Goal: Information Seeking & Learning: Find contact information

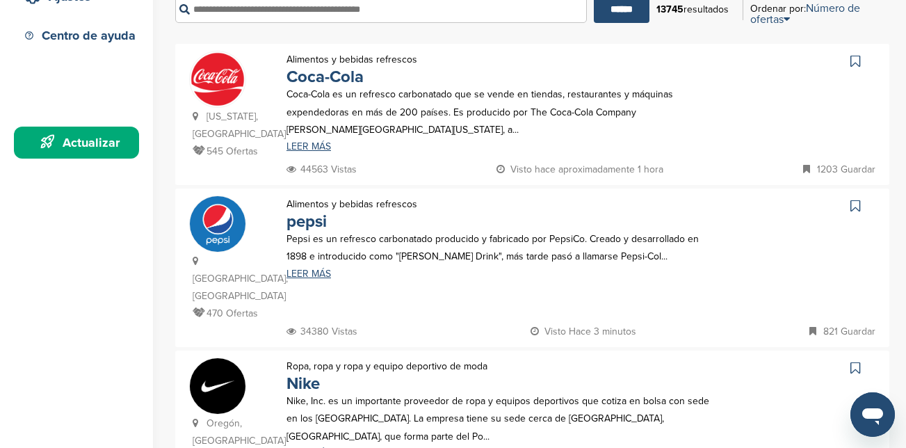
scroll to position [278, 0]
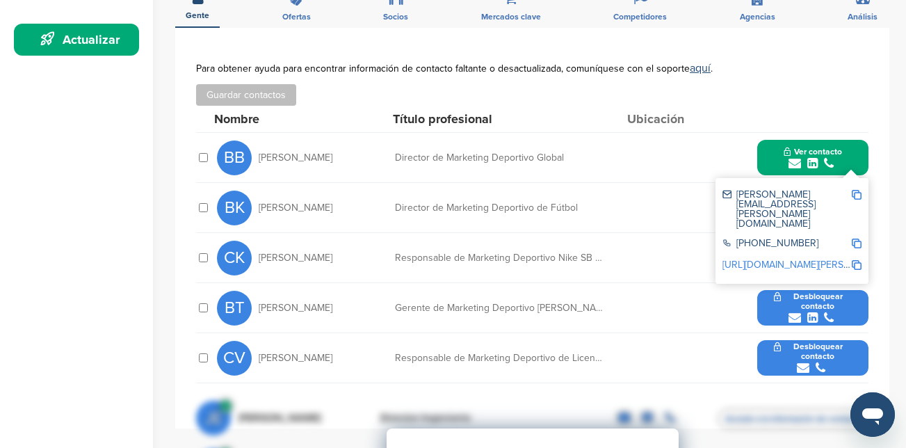
click at [857, 190] on img at bounding box center [857, 195] width 10 height 10
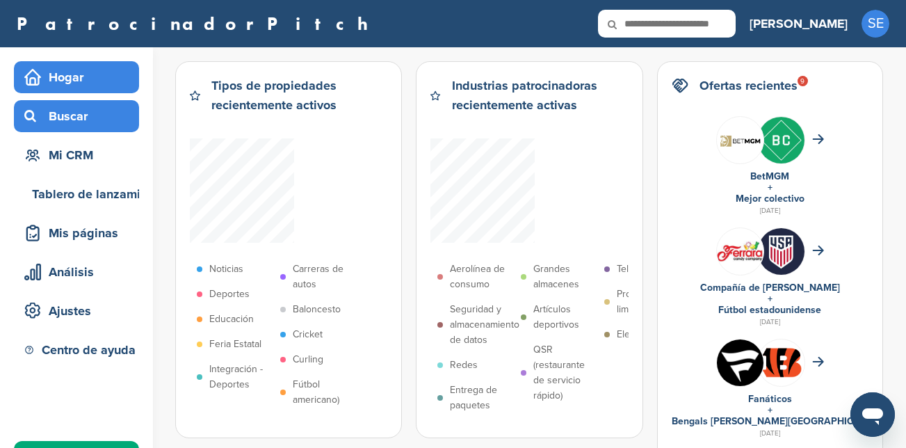
click at [91, 121] on div "Buscar" at bounding box center [80, 116] width 118 height 25
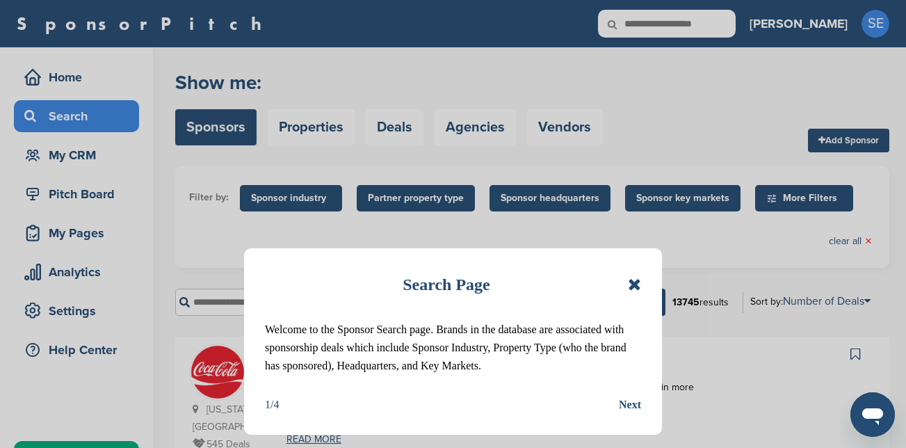
click at [634, 282] on icon at bounding box center [634, 284] width 13 height 17
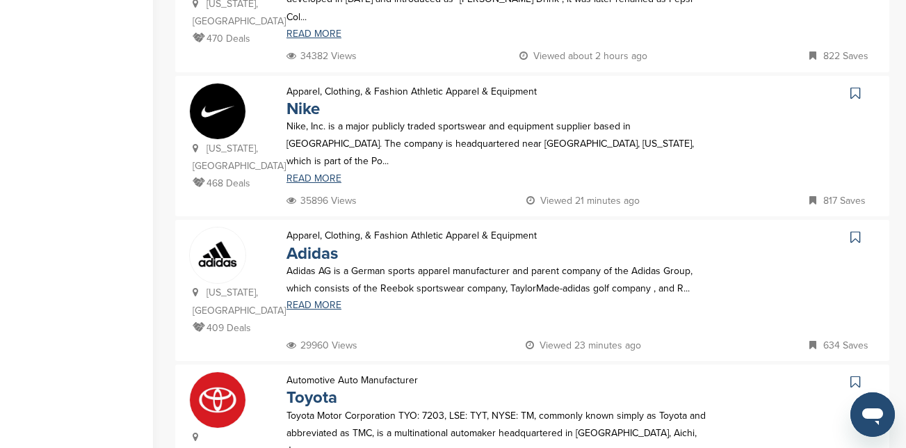
scroll to position [556, 0]
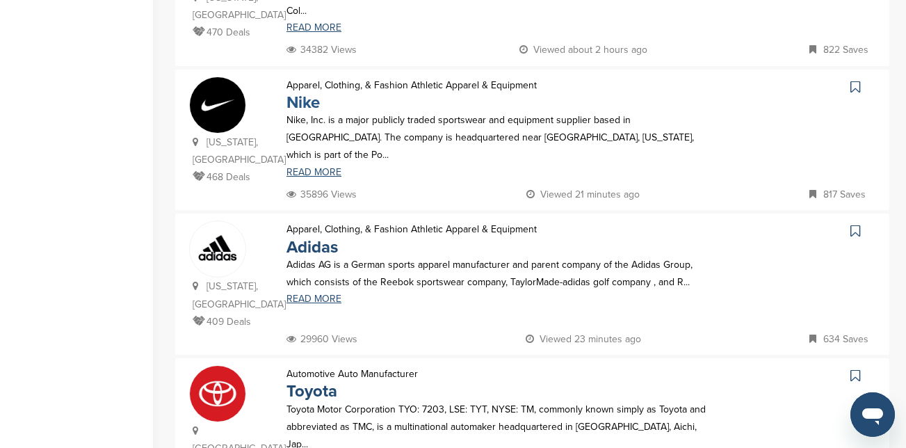
click at [306, 93] on link "Nike" at bounding box center [303, 103] width 33 height 20
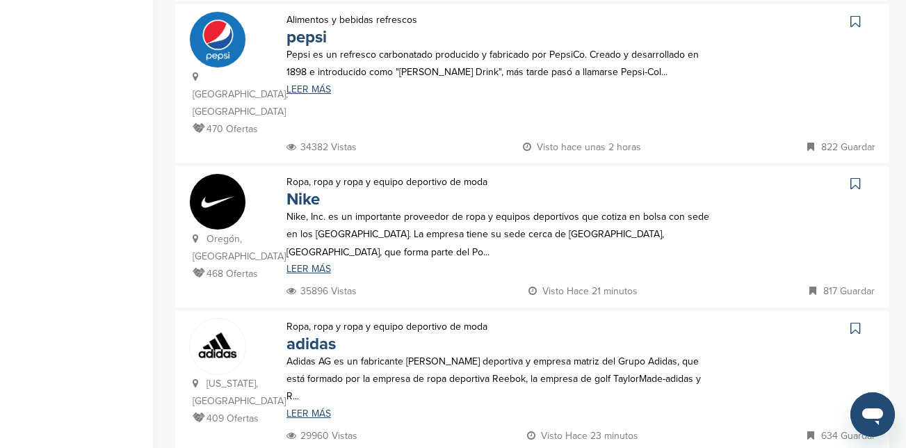
scroll to position [487, 0]
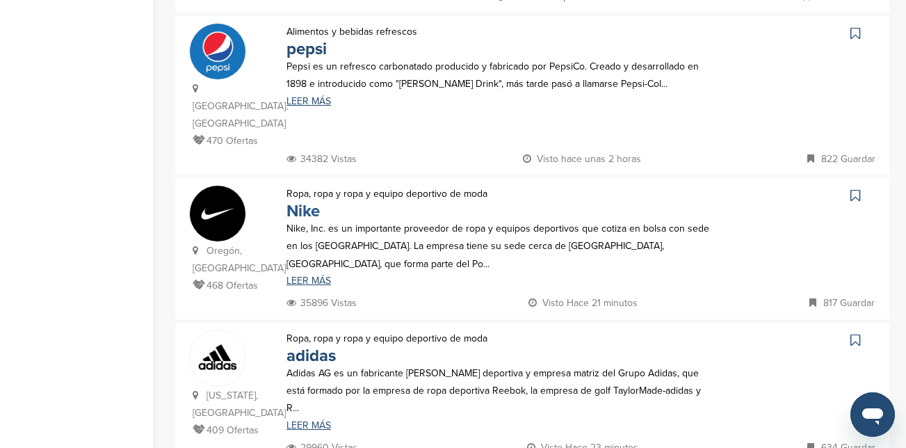
click at [303, 201] on link "Nike" at bounding box center [303, 211] width 33 height 20
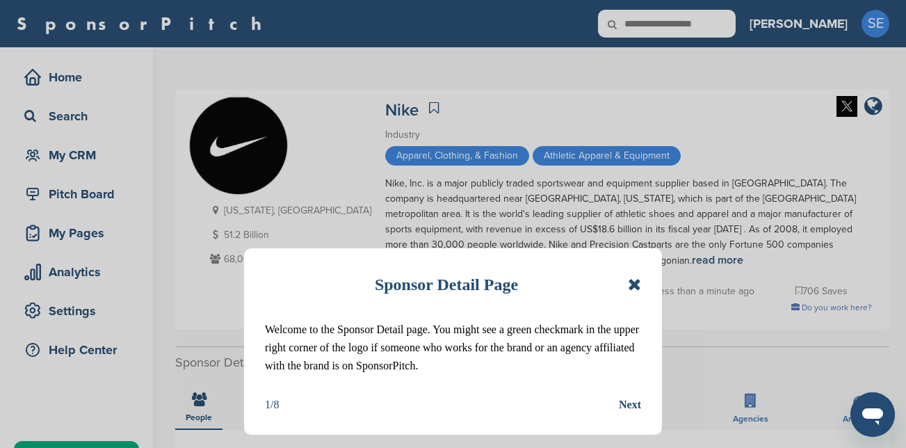
click at [638, 407] on div "Next" at bounding box center [630, 405] width 22 height 18
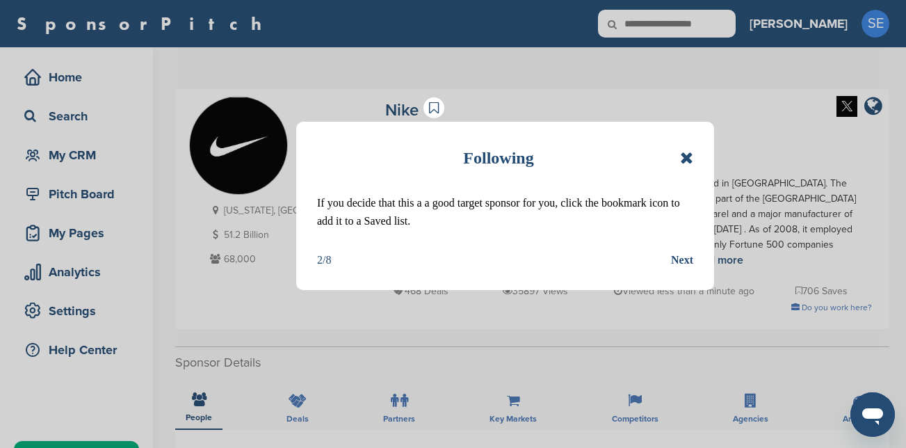
click at [687, 255] on div "Next" at bounding box center [682, 260] width 22 height 18
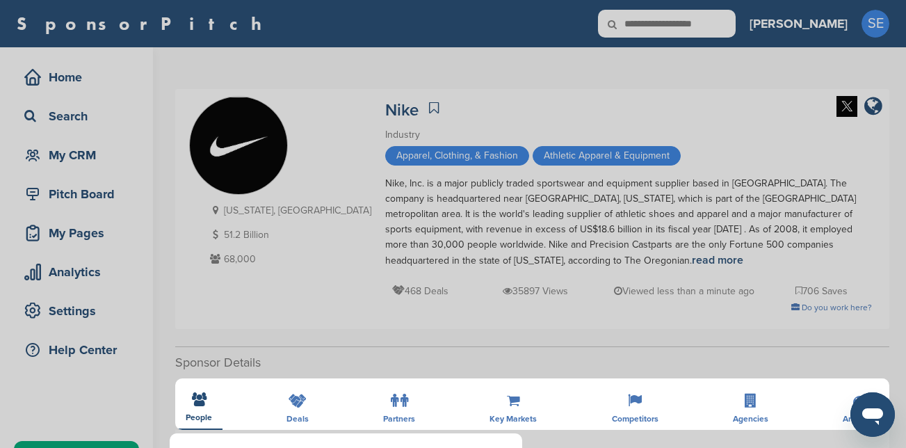
click at [721, 275] on div "Detail tabs Helpful tabs to check out are People, Key Markets, Competitors, Age…" at bounding box center [453, 224] width 906 height 448
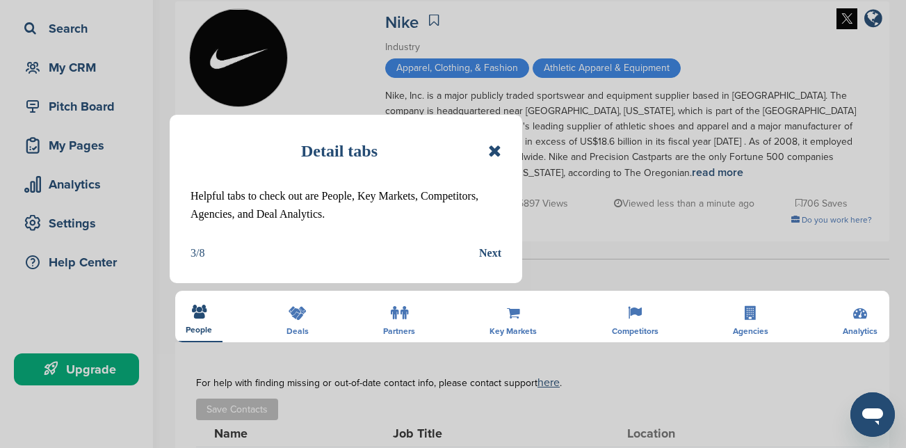
scroll to position [348, 0]
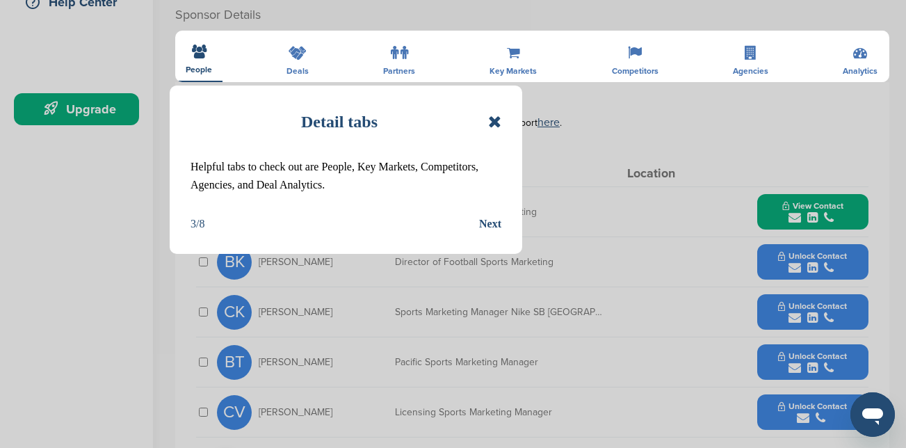
click at [474, 225] on div "3/8 Next" at bounding box center [346, 224] width 311 height 18
click at [479, 225] on div "Next" at bounding box center [490, 224] width 22 height 18
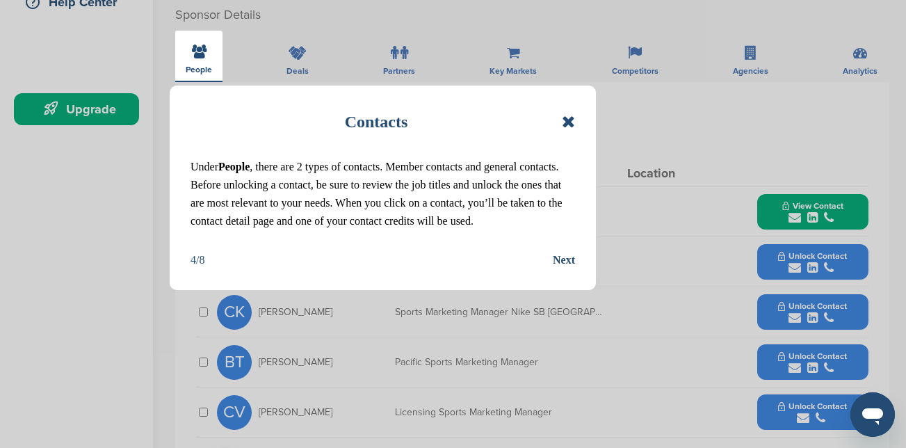
click at [559, 269] on div "Next" at bounding box center [564, 260] width 22 height 18
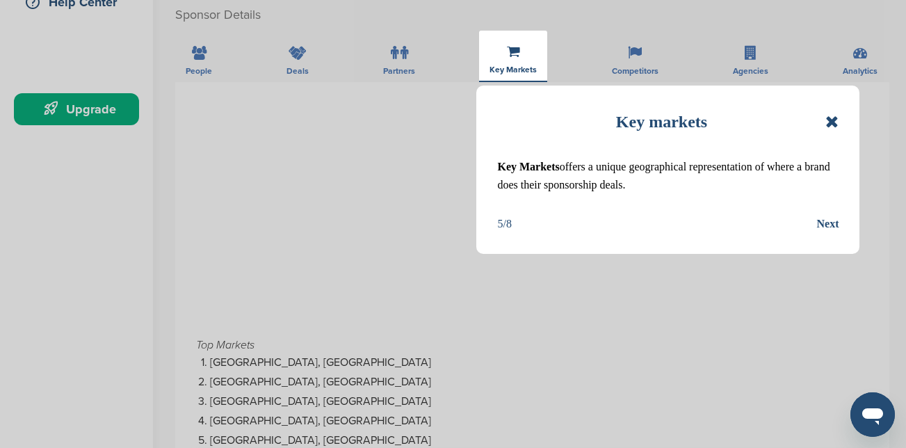
click at [819, 230] on div "Next" at bounding box center [828, 224] width 22 height 18
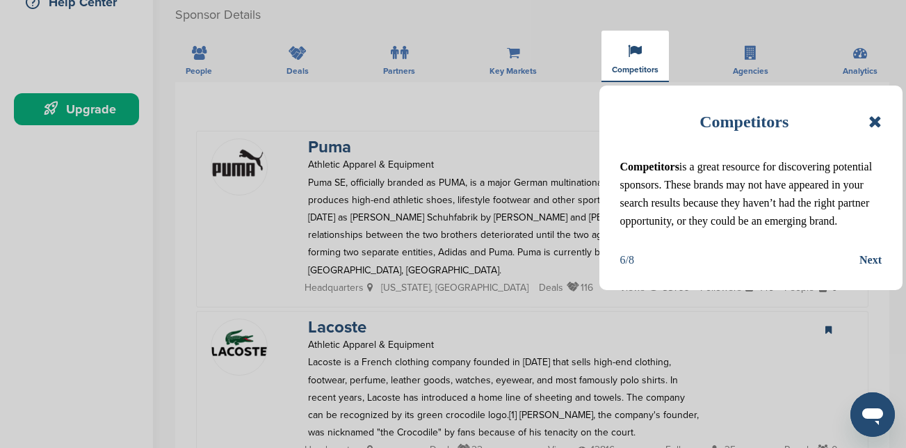
click at [874, 121] on icon at bounding box center [875, 121] width 13 height 17
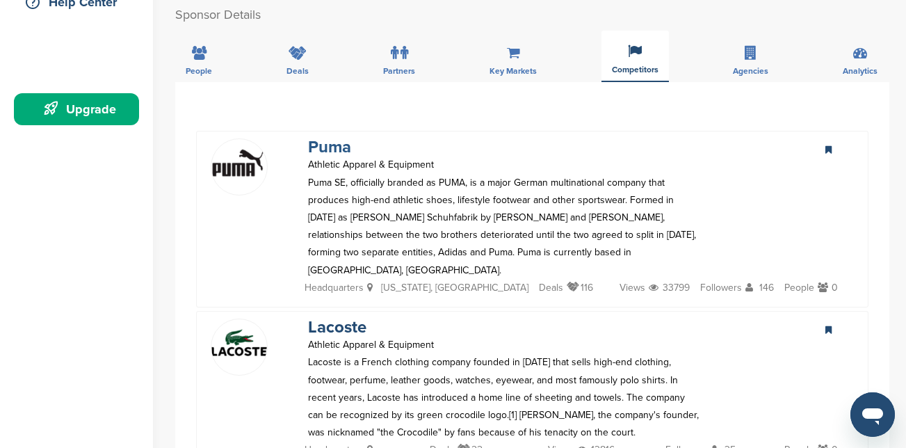
click at [329, 141] on link "Puma" at bounding box center [329, 147] width 43 height 20
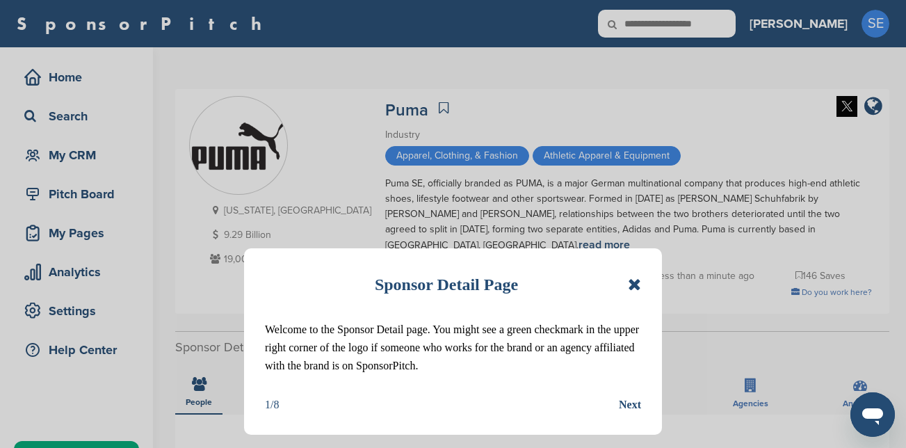
click at [638, 292] on div "Sponsor Detail Page" at bounding box center [453, 284] width 376 height 31
click at [639, 290] on icon at bounding box center [634, 284] width 13 height 17
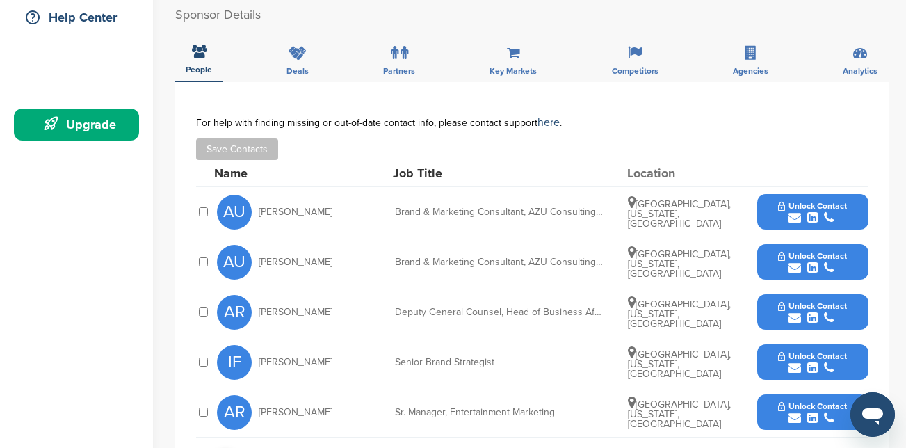
scroll to position [348, 0]
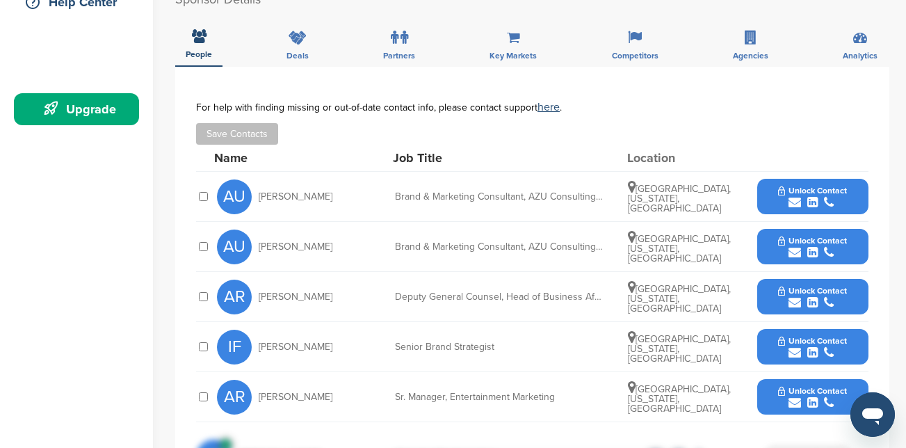
click at [787, 396] on div "submit" at bounding box center [812, 402] width 69 height 13
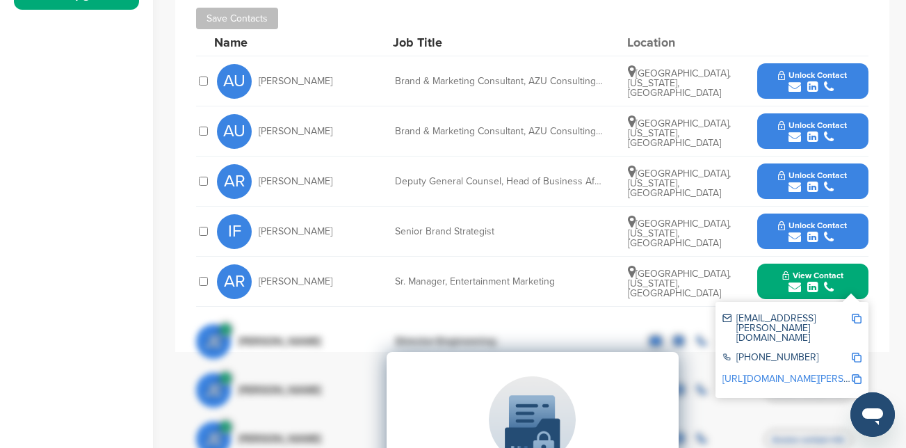
scroll to position [487, 0]
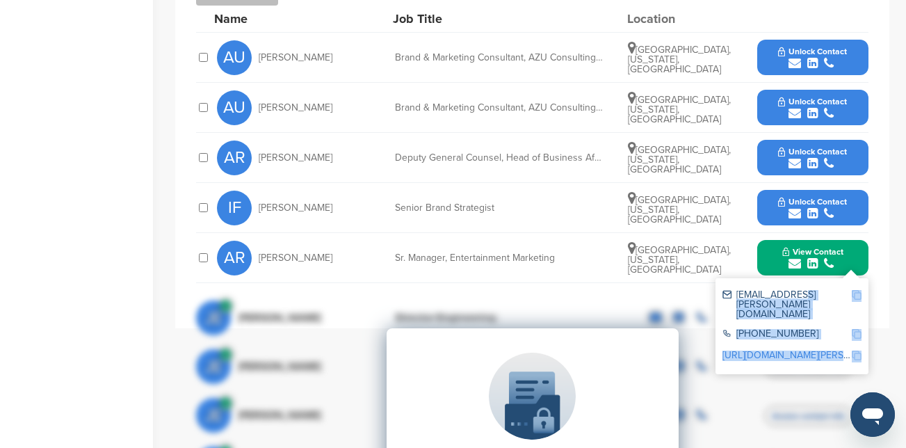
drag, startPoint x: 837, startPoint y: 280, endPoint x: 782, endPoint y: 278, distance: 55.0
click at [782, 278] on div "**********" at bounding box center [532, 127] width 673 height 331
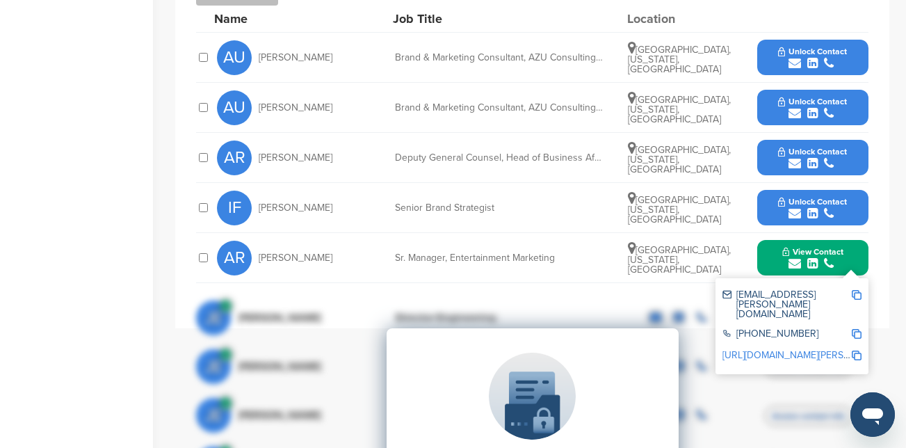
click at [856, 290] on img at bounding box center [857, 295] width 10 height 10
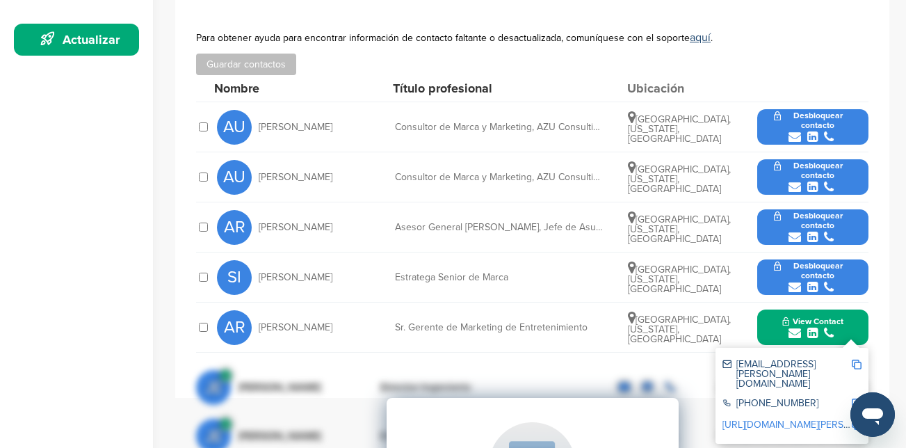
click at [565, 248] on div "AR Andrea Rosen Asesor General Adjunto, Jefe de Asuntos Comerciales - Marca Glo…" at bounding box center [543, 226] width 652 height 49
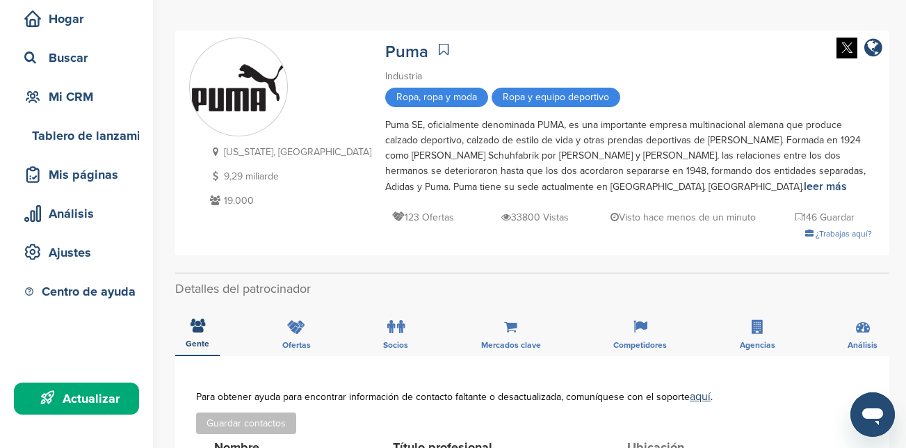
scroll to position [278, 0]
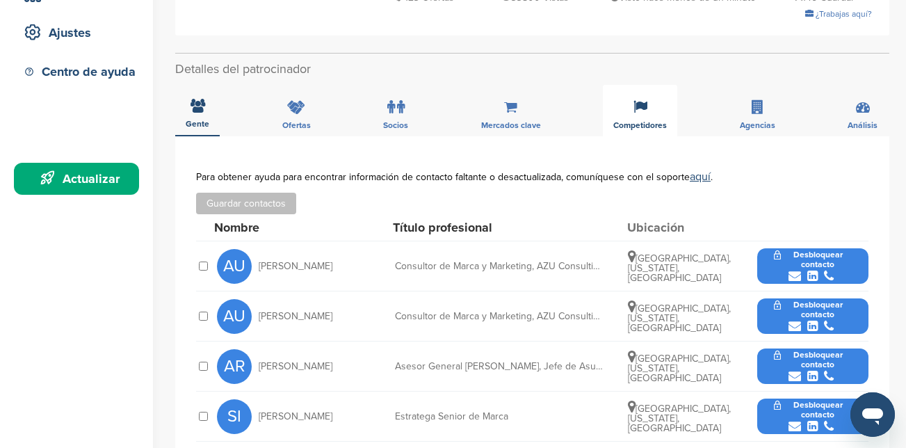
click at [627, 117] on div "Competidores" at bounding box center [640, 110] width 74 height 51
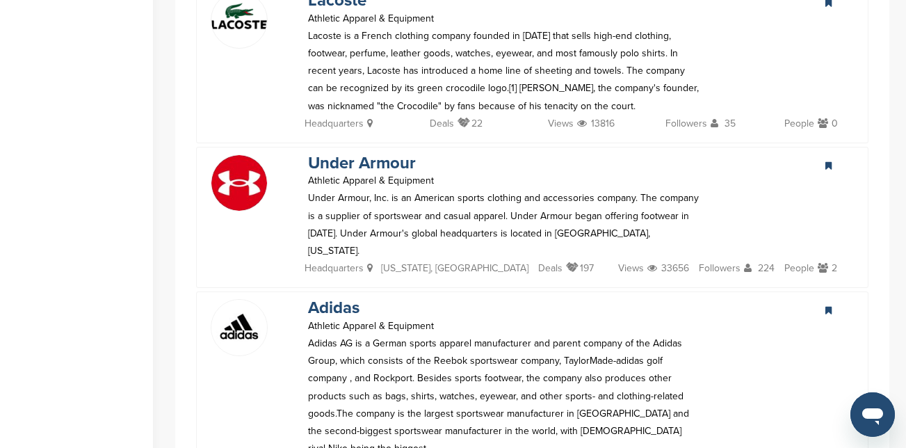
scroll to position [696, 0]
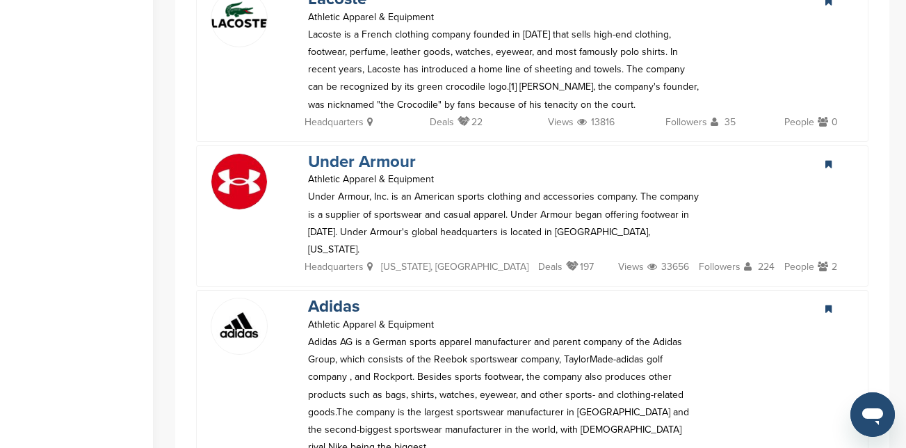
click at [367, 152] on link "Under Armour" at bounding box center [362, 162] width 108 height 20
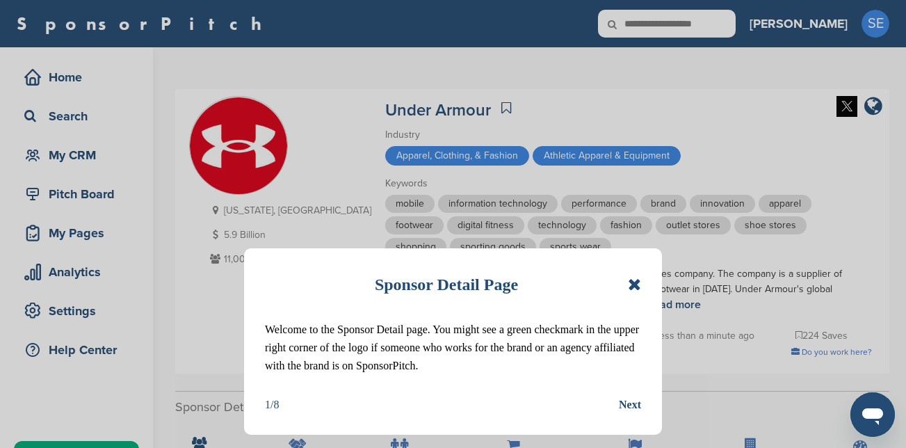
click at [636, 282] on icon at bounding box center [634, 284] width 13 height 17
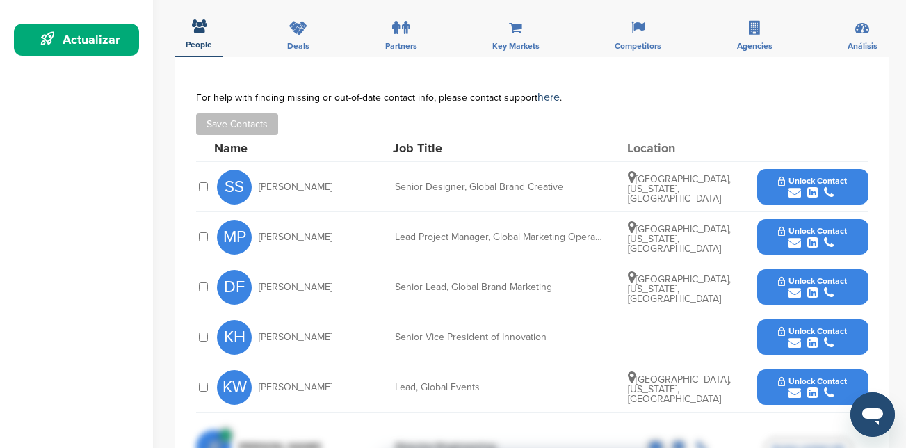
scroll to position [487, 0]
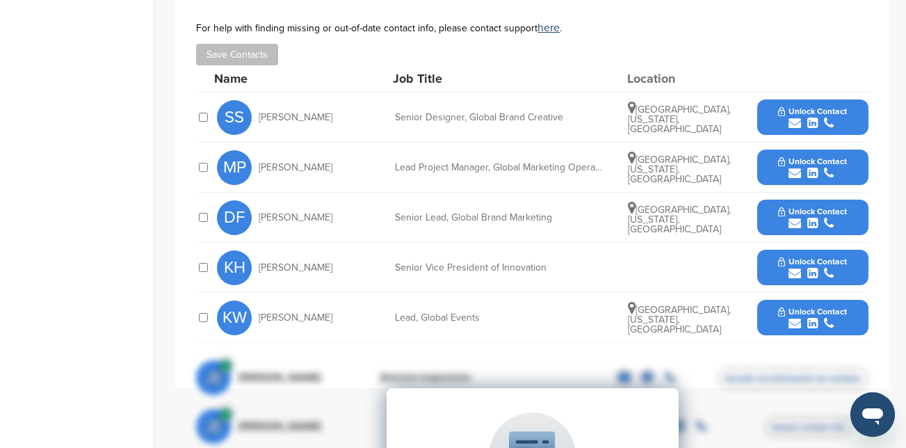
click at [810, 265] on span "Unlock Contact" at bounding box center [812, 262] width 69 height 10
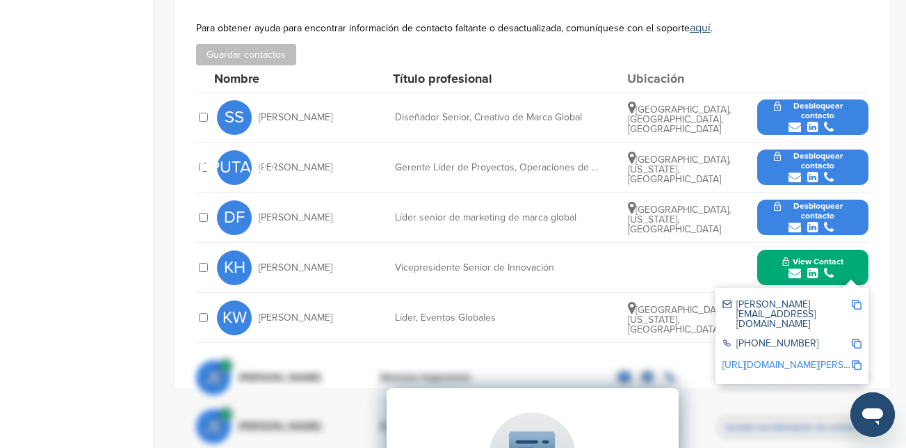
click at [855, 303] on img at bounding box center [857, 305] width 10 height 10
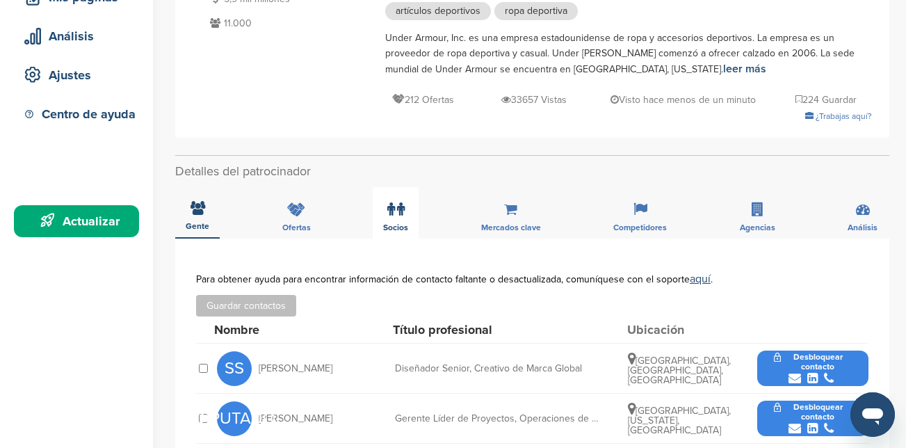
scroll to position [0, 0]
